Goal: Transaction & Acquisition: Purchase product/service

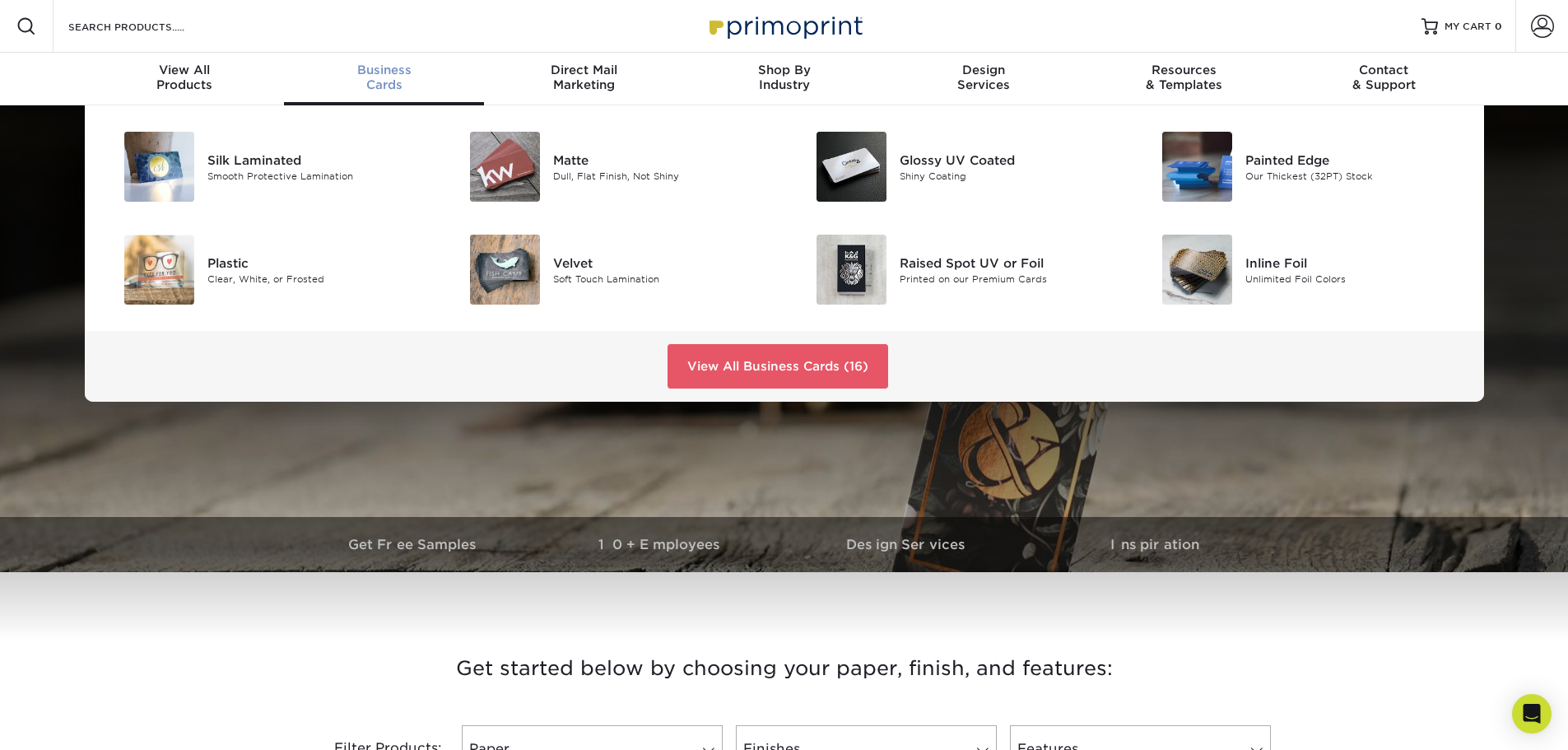
click at [388, 92] on div "Business Cards" at bounding box center [384, 78] width 200 height 30
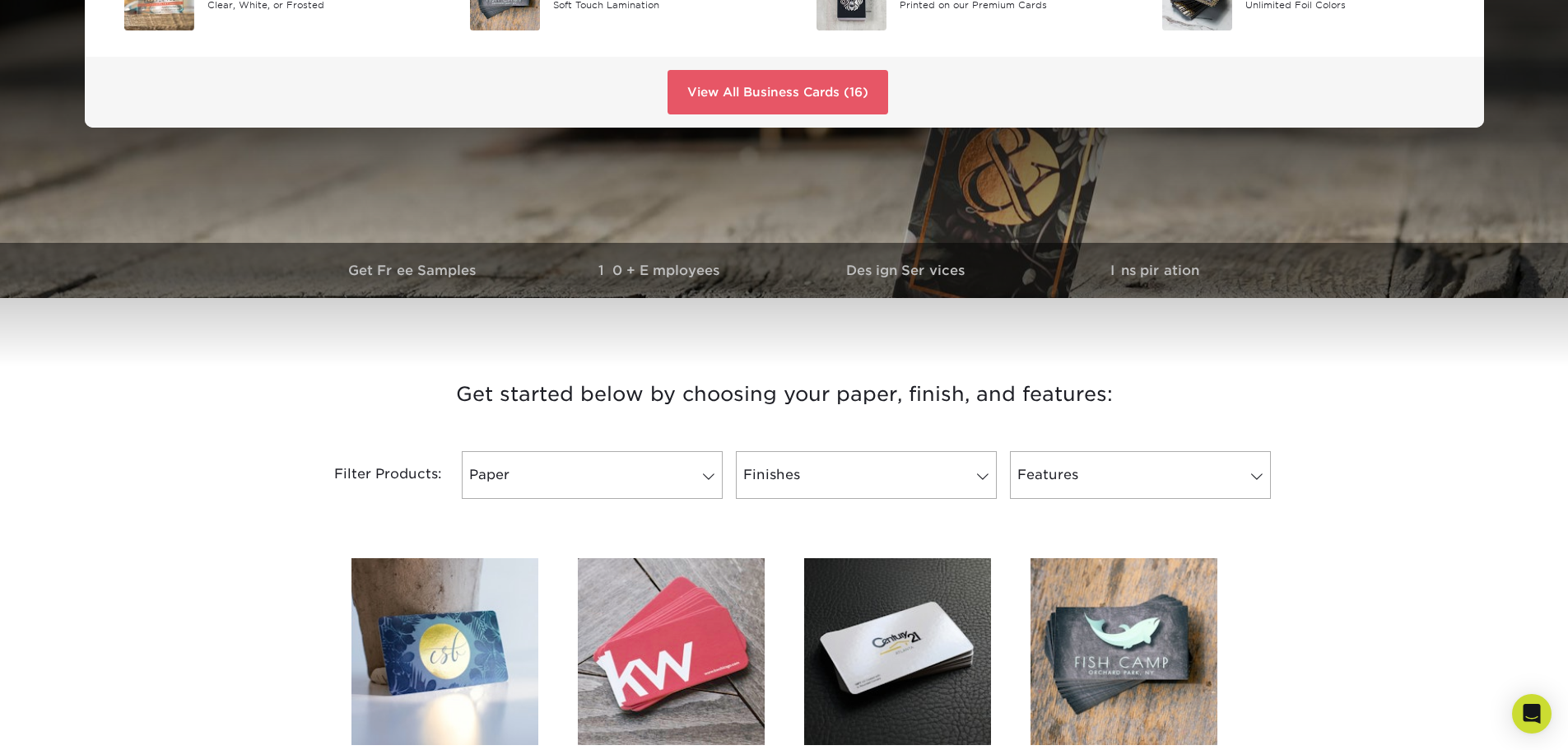
scroll to position [412, 0]
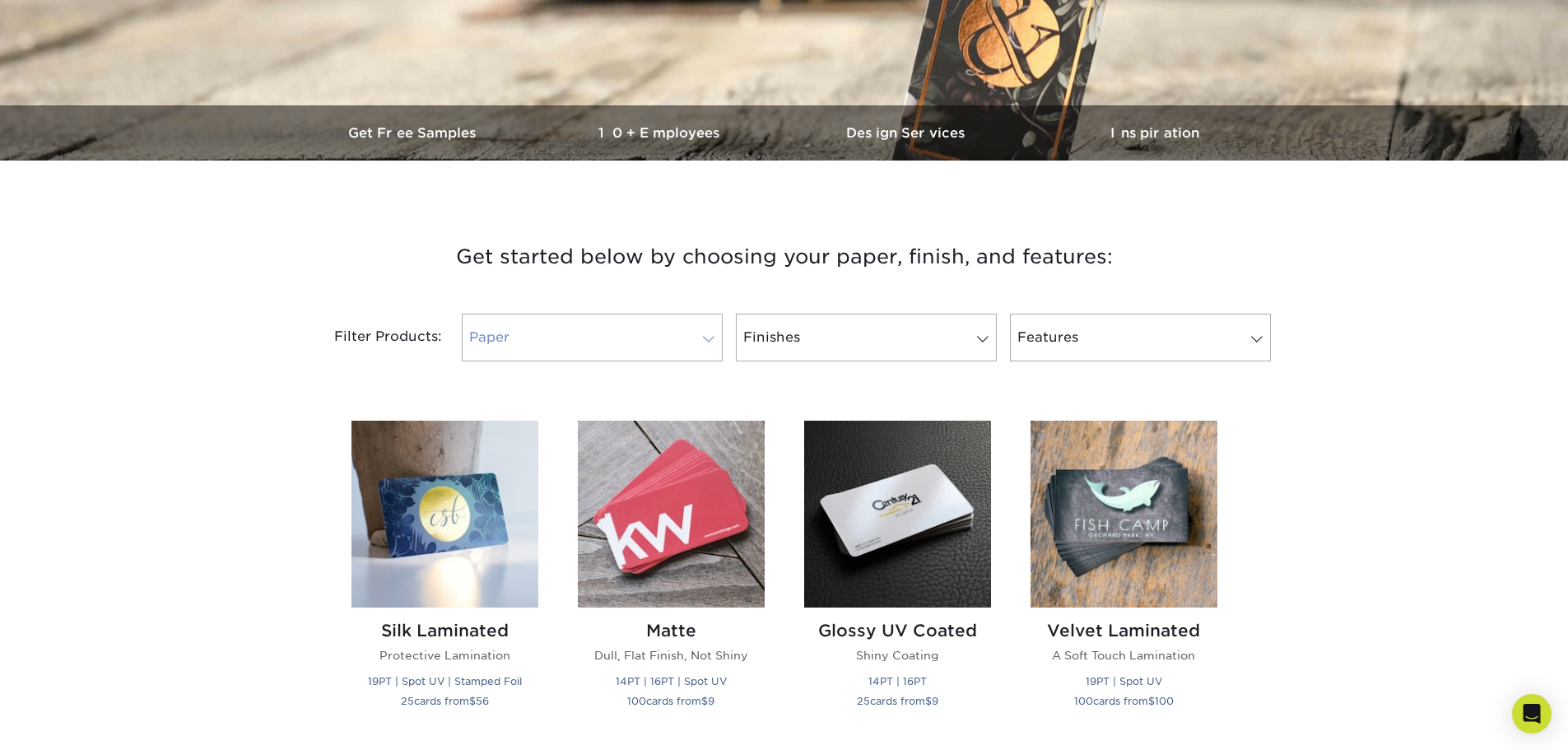
click at [712, 346] on span at bounding box center [708, 339] width 23 height 13
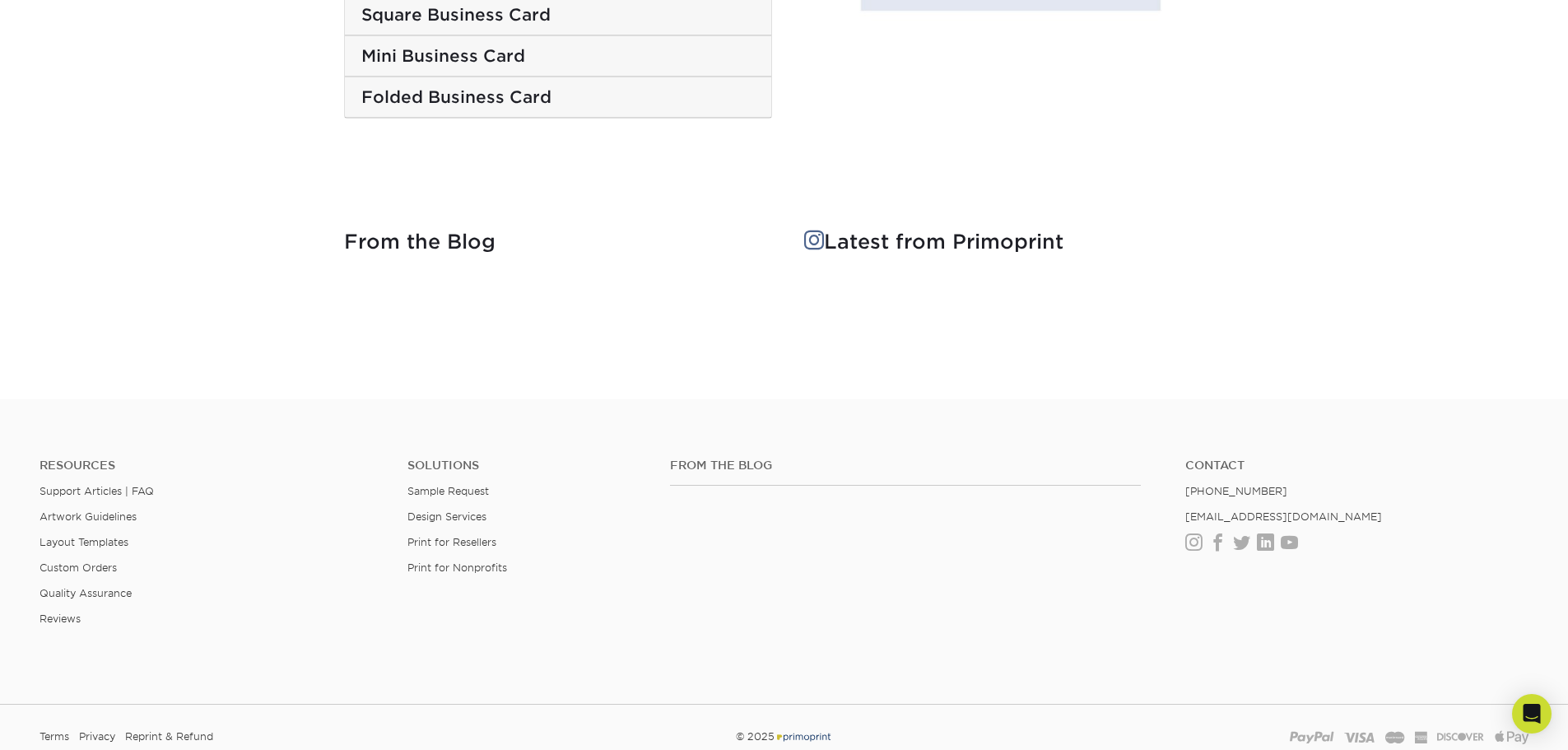
scroll to position [3128, 0]
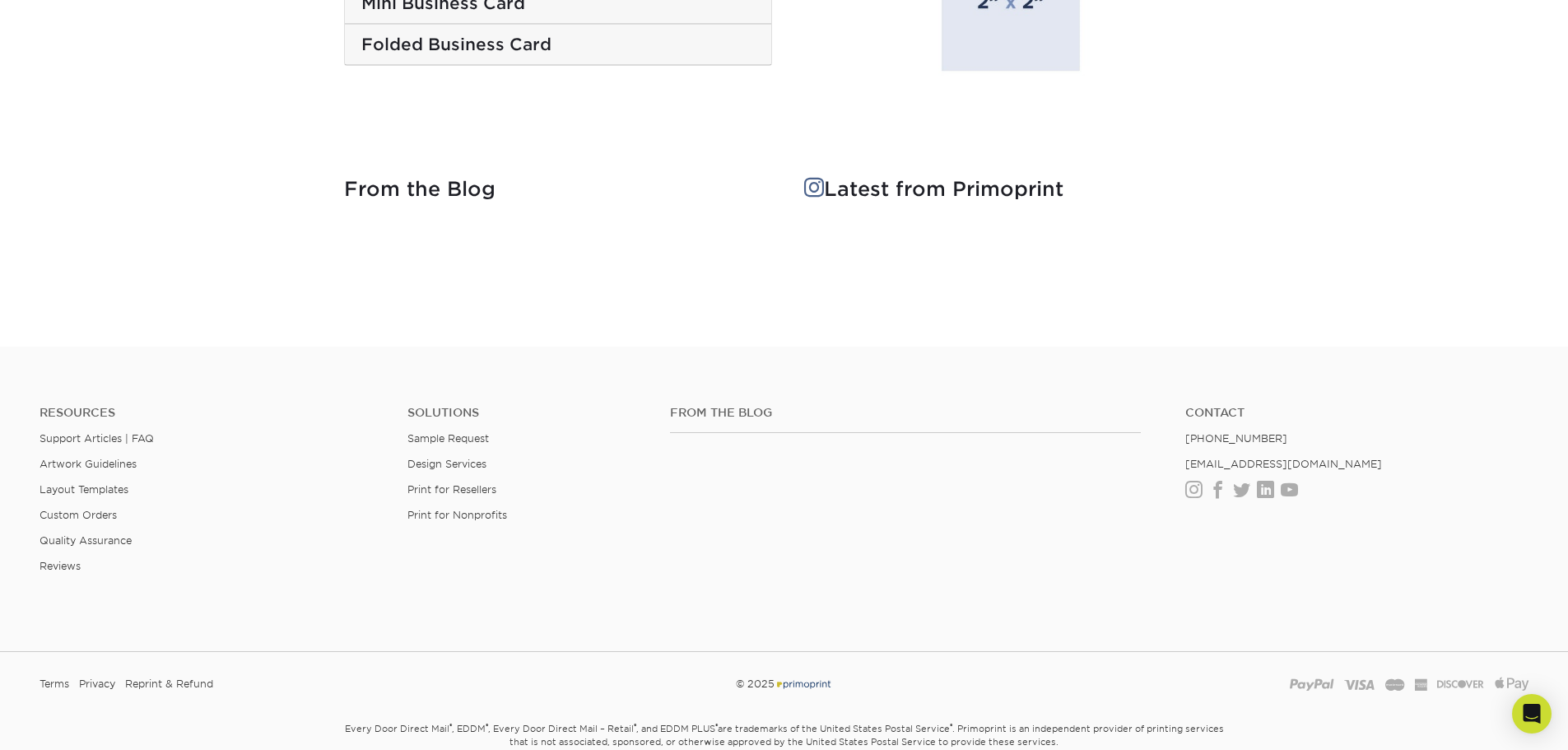
click at [514, 13] on h5 "Mini Business Card" at bounding box center [558, 3] width 394 height 20
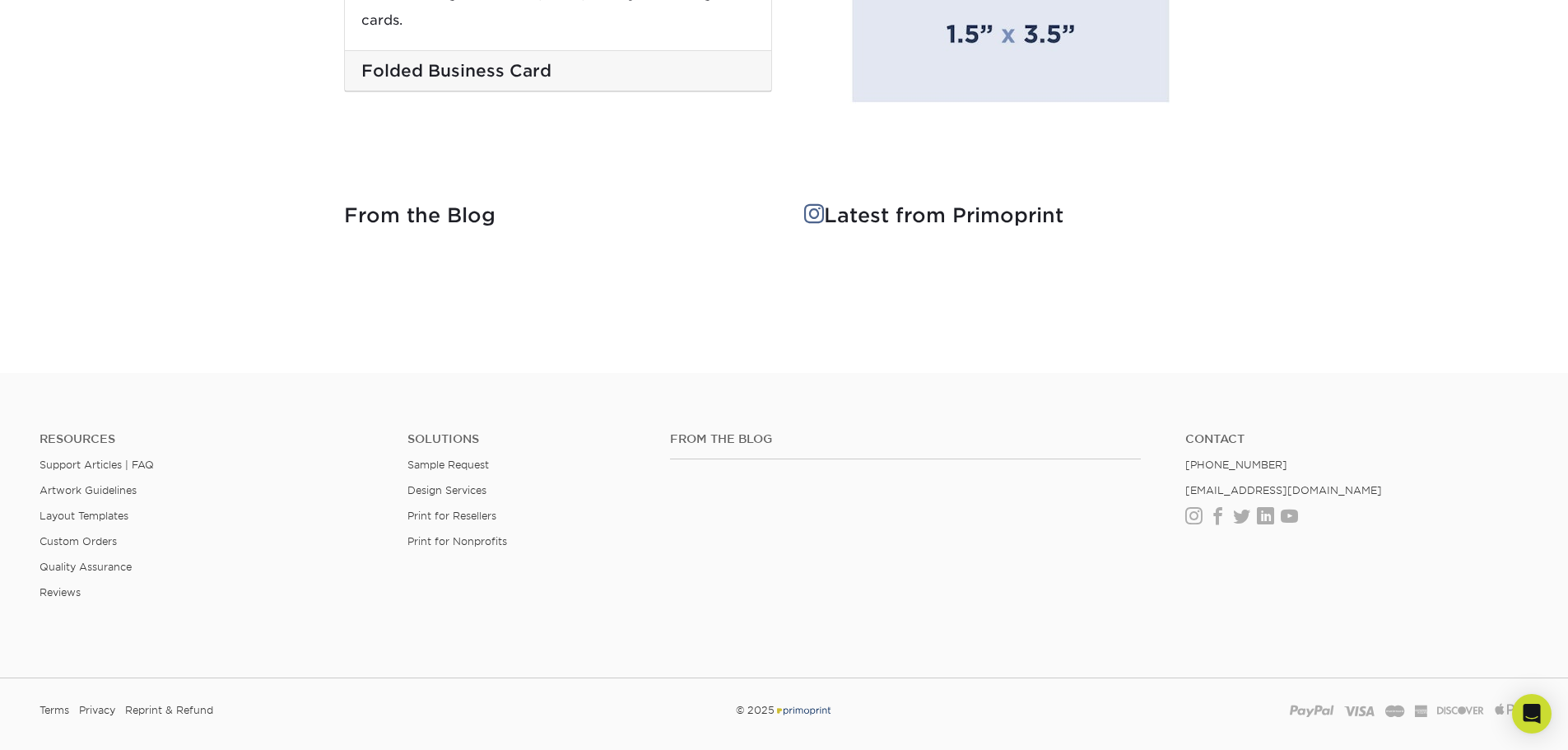
click at [501, 81] on h5 "Folded Business Card" at bounding box center [558, 71] width 394 height 20
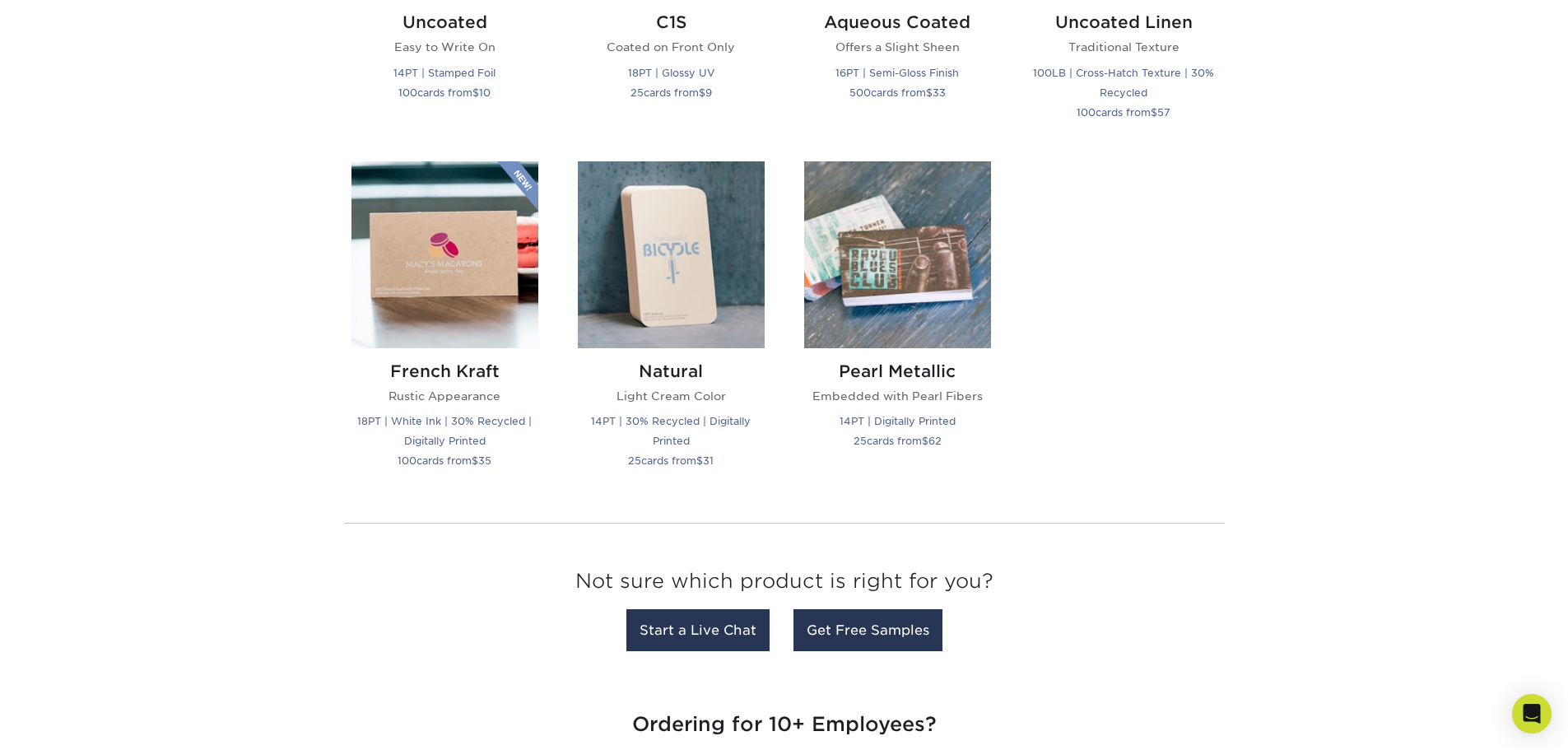
scroll to position [1729, 0]
